Goal: Complete application form: Complete application form

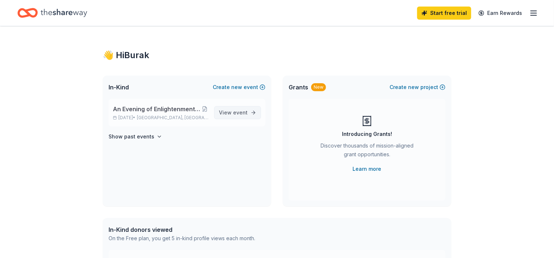
click at [237, 111] on span "event" at bounding box center [240, 112] width 15 height 6
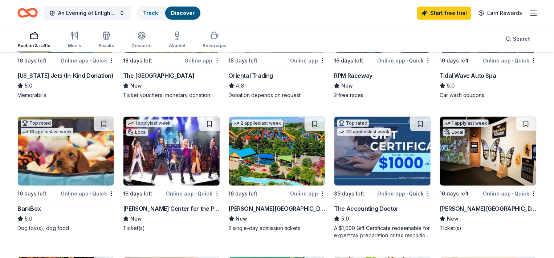
scroll to position [151, 0]
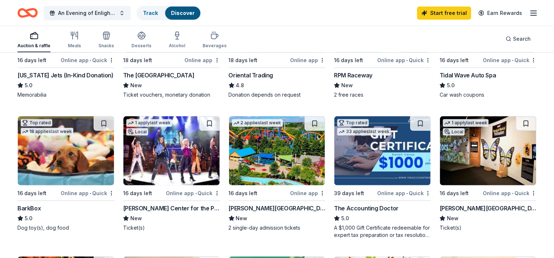
click at [265, 147] on img at bounding box center [277, 150] width 96 height 69
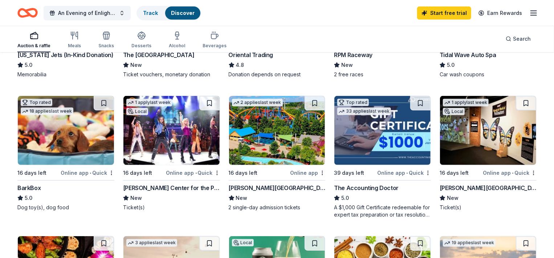
scroll to position [170, 0]
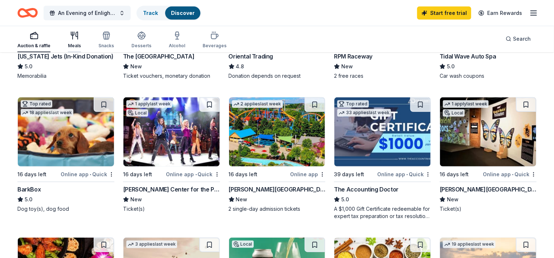
click at [69, 43] on div "Meals" at bounding box center [74, 46] width 13 height 6
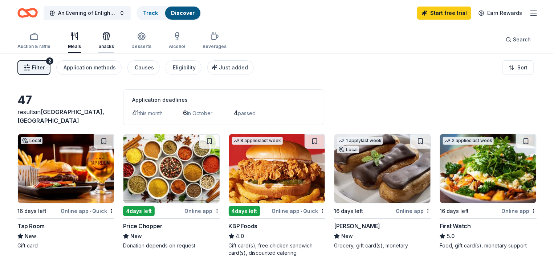
click at [110, 48] on div "Snacks" at bounding box center [106, 47] width 16 height 6
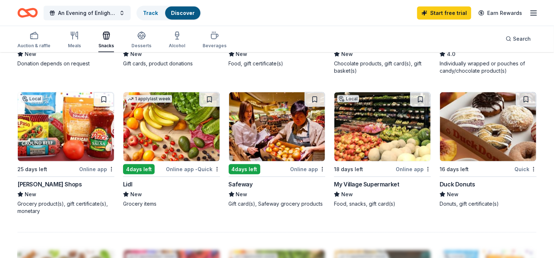
scroll to position [457, 0]
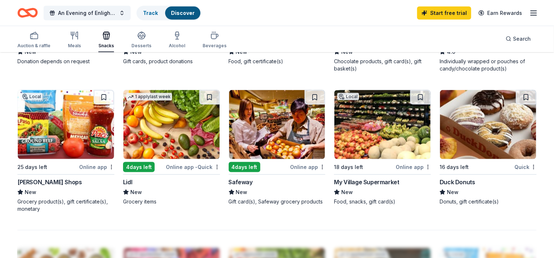
click at [489, 122] on img at bounding box center [488, 124] width 96 height 69
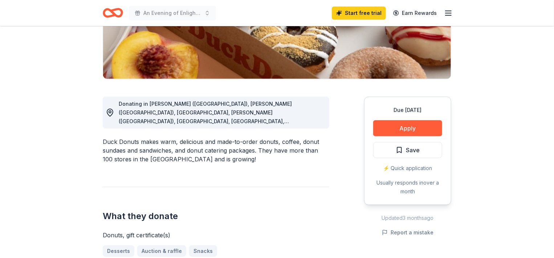
scroll to position [144, 0]
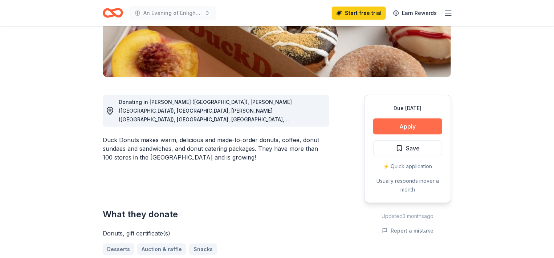
click at [417, 122] on button "Apply" at bounding box center [407, 126] width 69 height 16
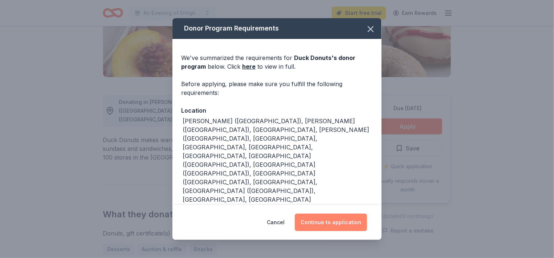
click at [347, 218] on button "Continue to application" at bounding box center [331, 222] width 72 height 17
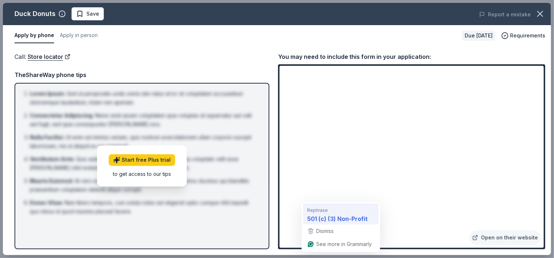
click at [324, 207] on span "Rephrase" at bounding box center [318, 210] width 21 height 7
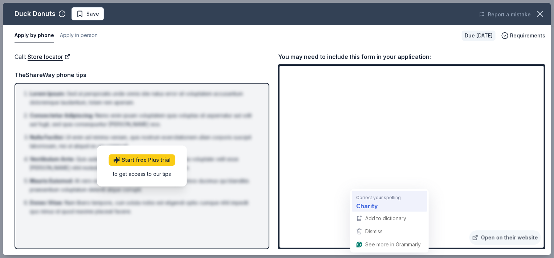
click at [378, 201] on div "Charity" at bounding box center [390, 206] width 70 height 12
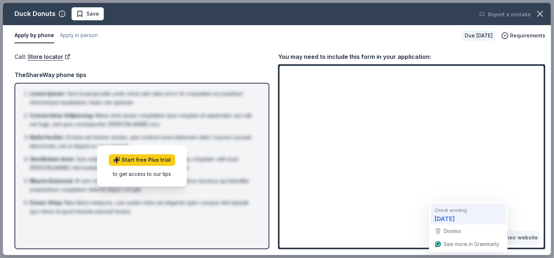
click at [444, 209] on span "Check wording" at bounding box center [451, 210] width 32 height 7
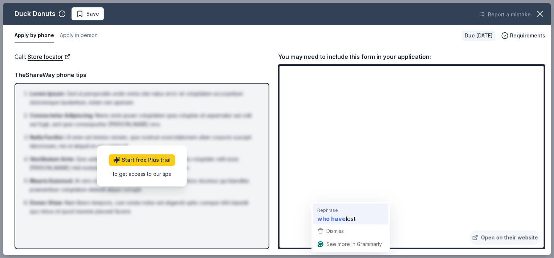
click at [333, 216] on strong "who have" at bounding box center [332, 218] width 28 height 9
